Goal: Task Accomplishment & Management: Complete application form

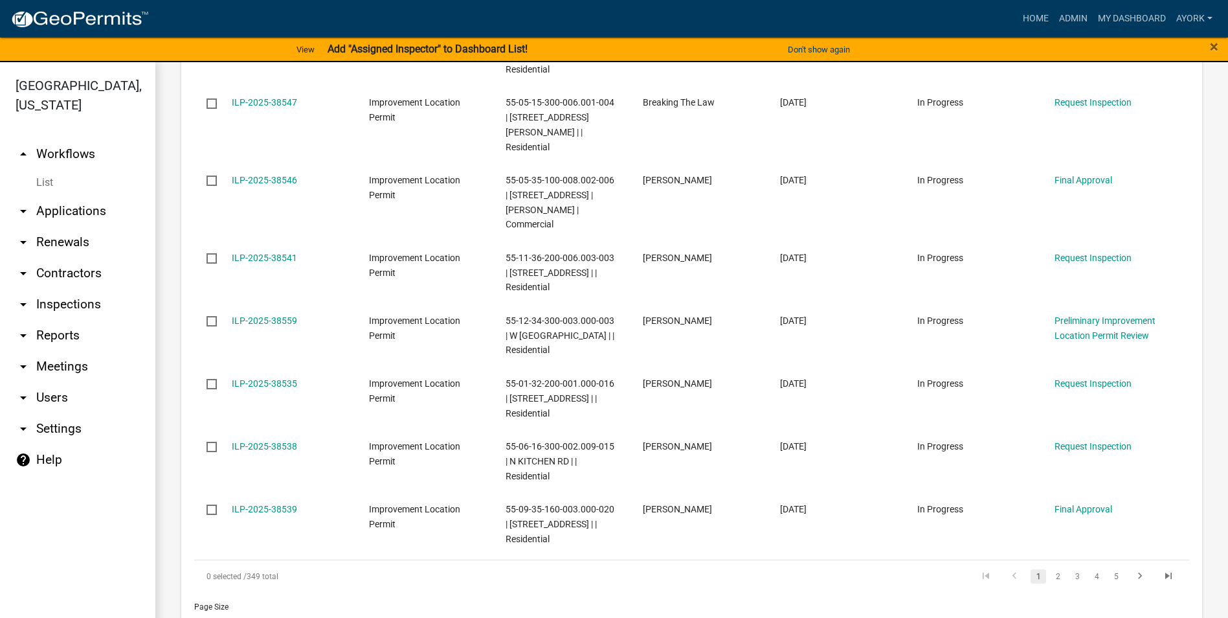
scroll to position [841, 0]
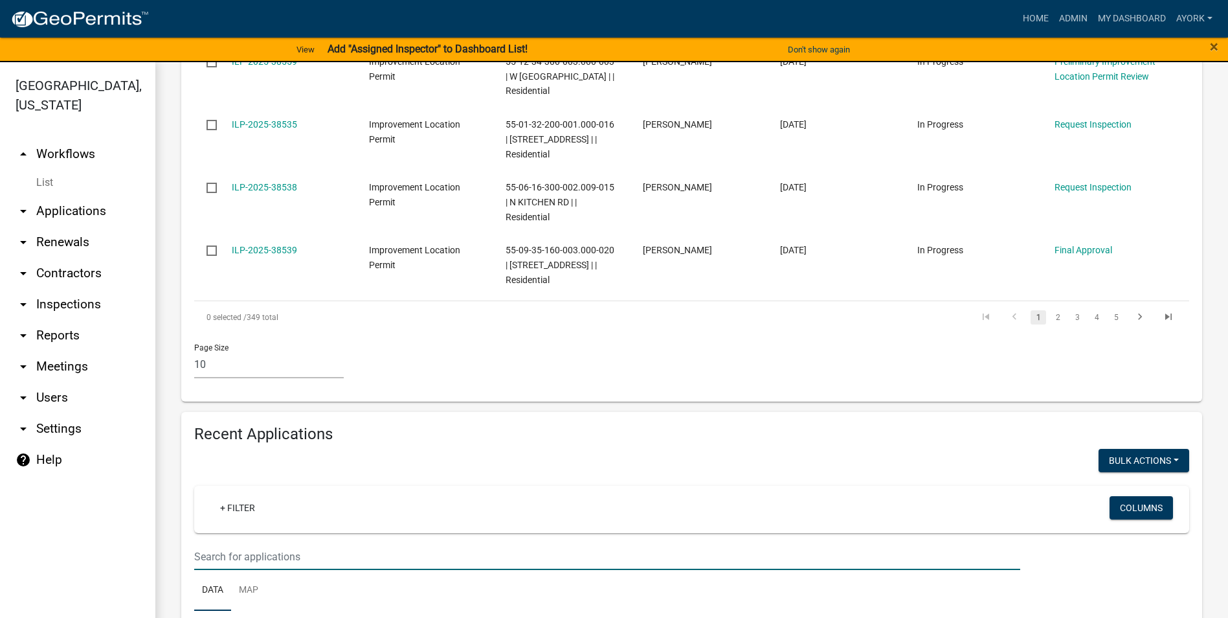
click at [314, 543] on input "text" at bounding box center [607, 556] width 826 height 27
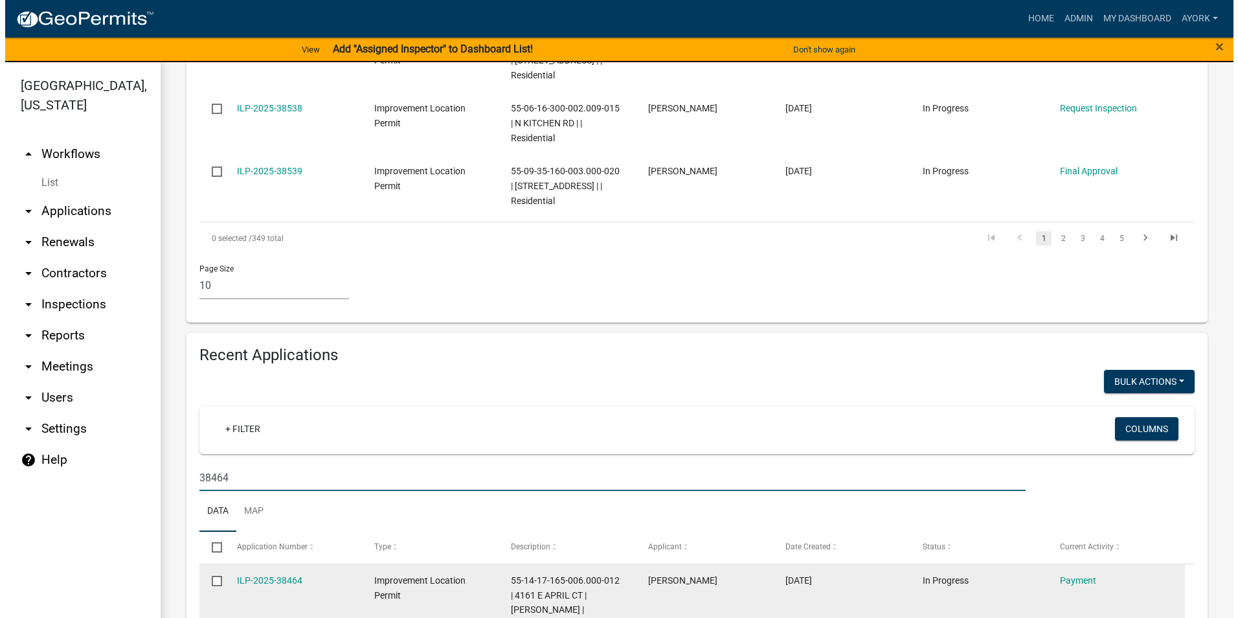
scroll to position [978, 0]
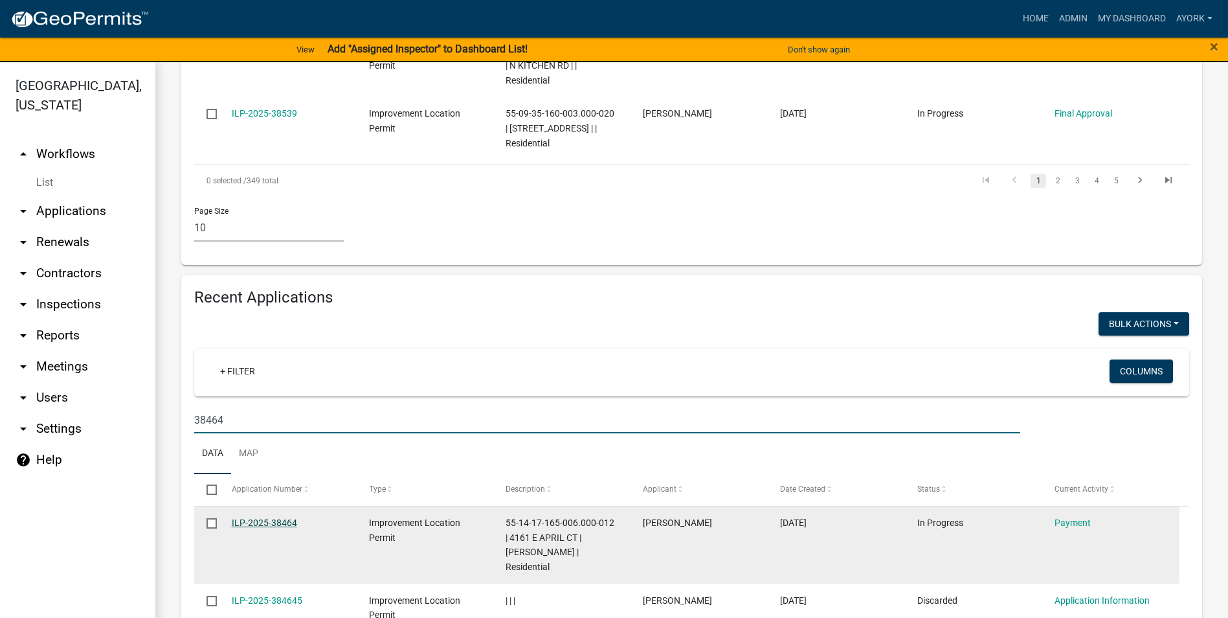
type input "38464"
click at [293, 517] on link "ILP-2025-38464" at bounding box center [264, 522] width 65 height 10
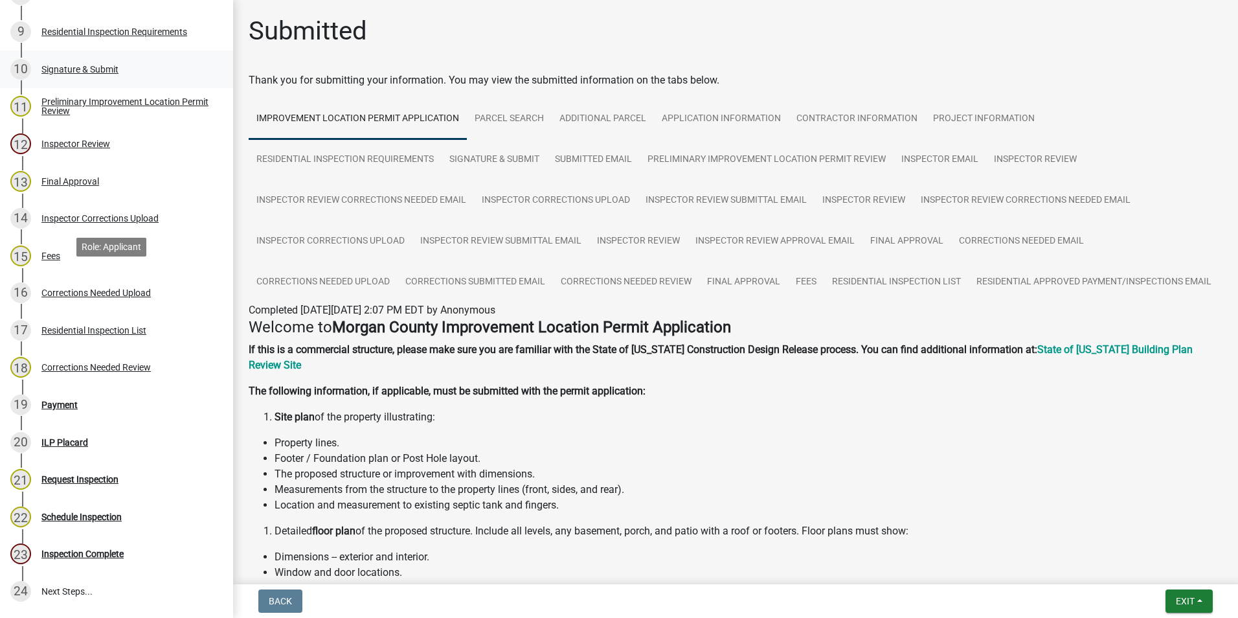
scroll to position [583, 0]
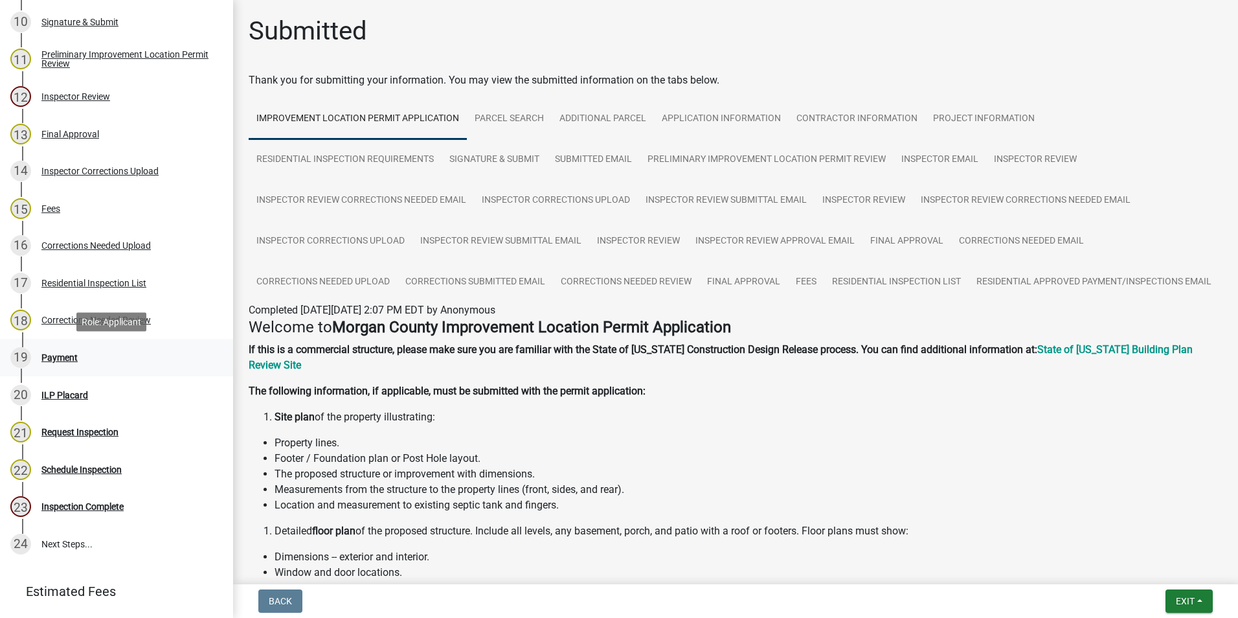
click at [60, 359] on div "Payment" at bounding box center [59, 357] width 36 height 9
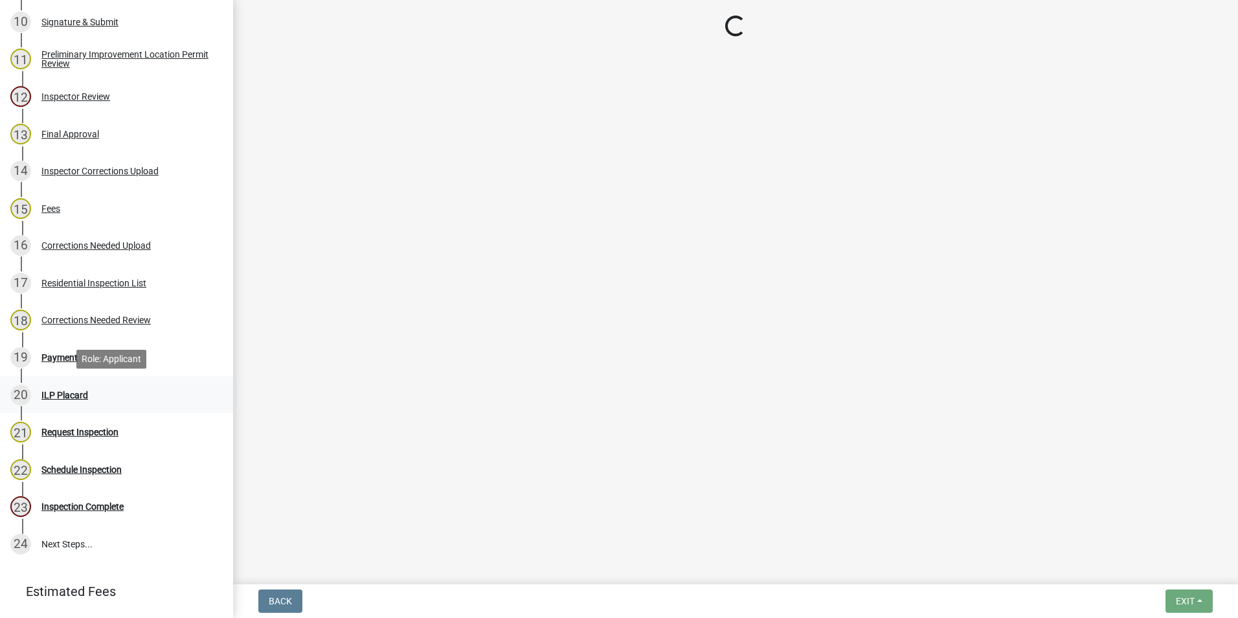
select select "3: 3"
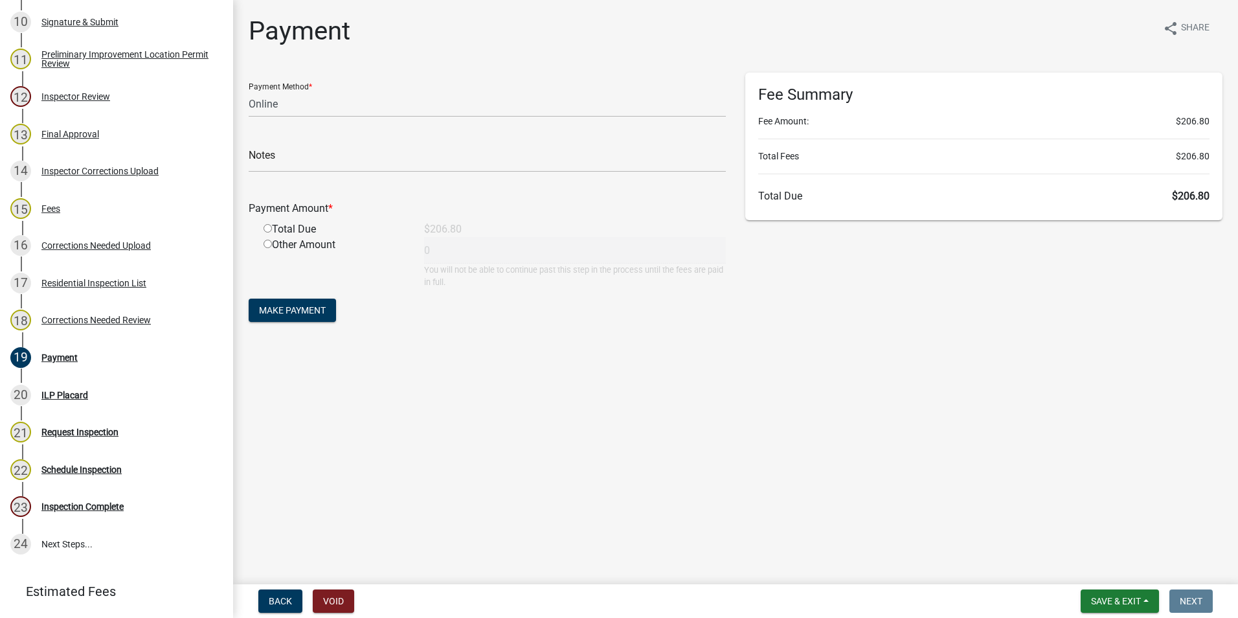
click at [268, 227] on input "radio" at bounding box center [267, 228] width 8 height 8
radio input "true"
type input "206.8"
click at [304, 306] on span "Make Payment" at bounding box center [292, 310] width 67 height 10
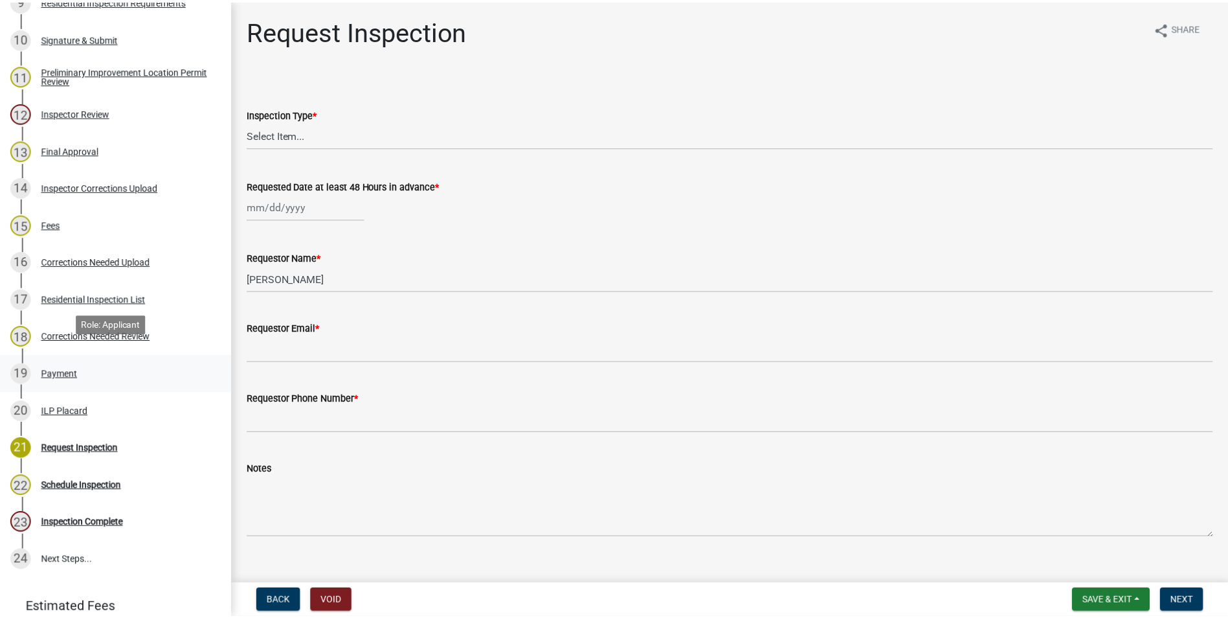
scroll to position [583, 0]
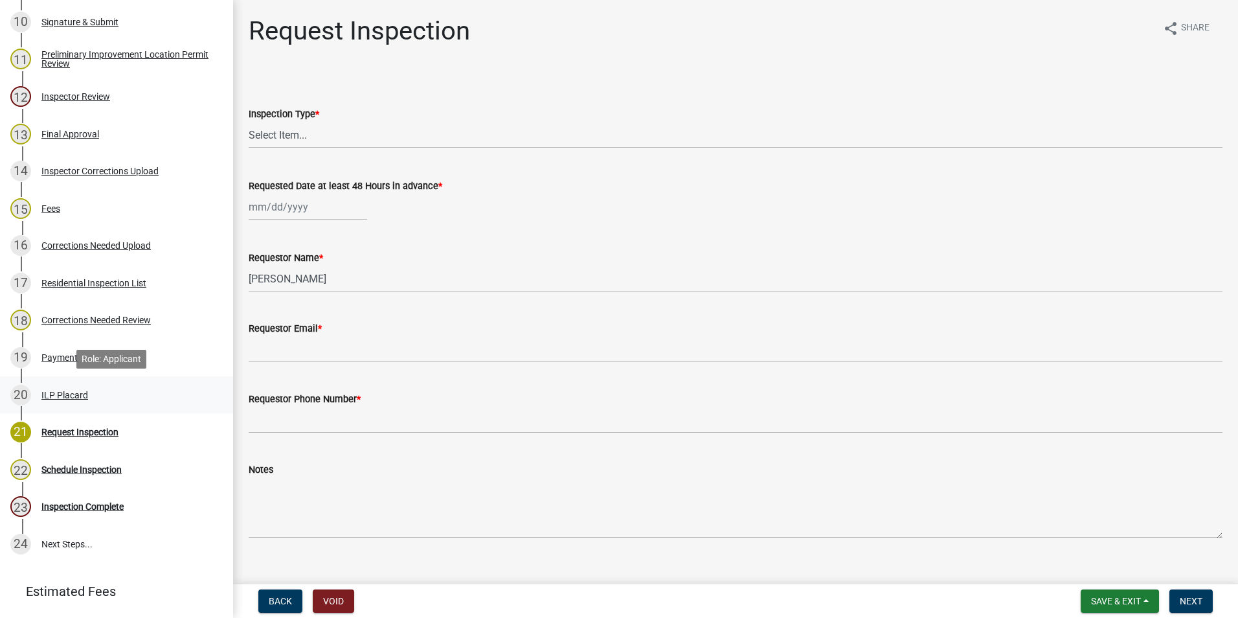
click at [67, 392] on div "ILP Placard" at bounding box center [64, 394] width 47 height 9
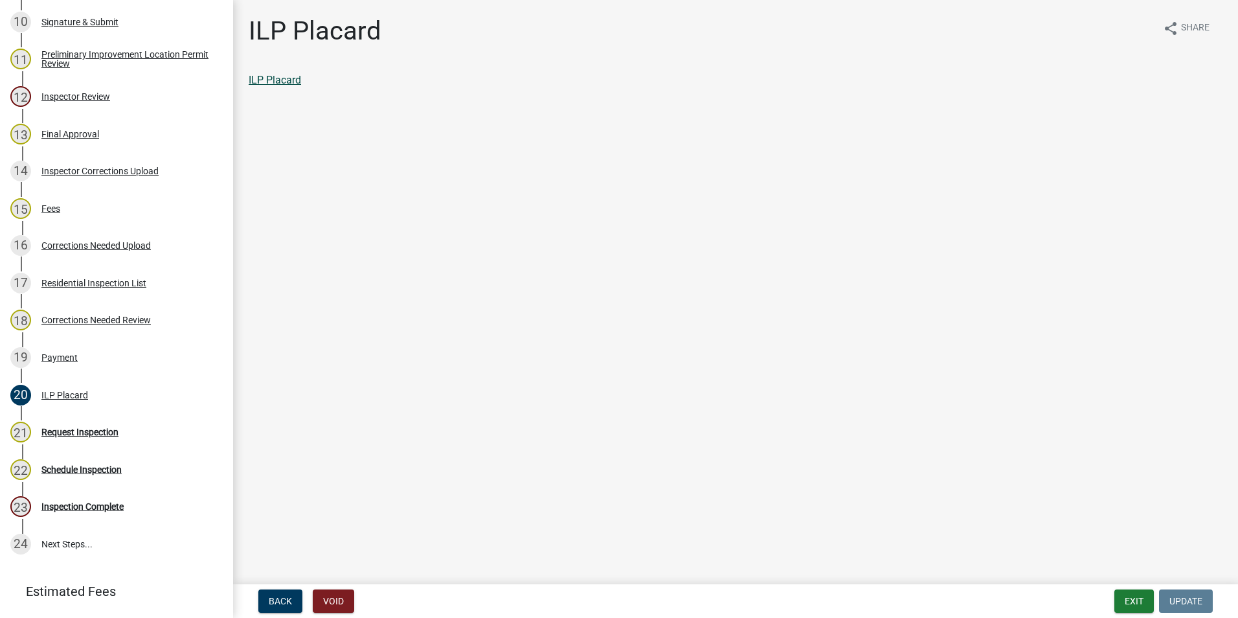
click at [294, 84] on link "ILP Placard" at bounding box center [275, 80] width 52 height 12
click at [1131, 592] on button "Exit" at bounding box center [1133, 600] width 39 height 23
